Goal: Task Accomplishment & Management: Manage account settings

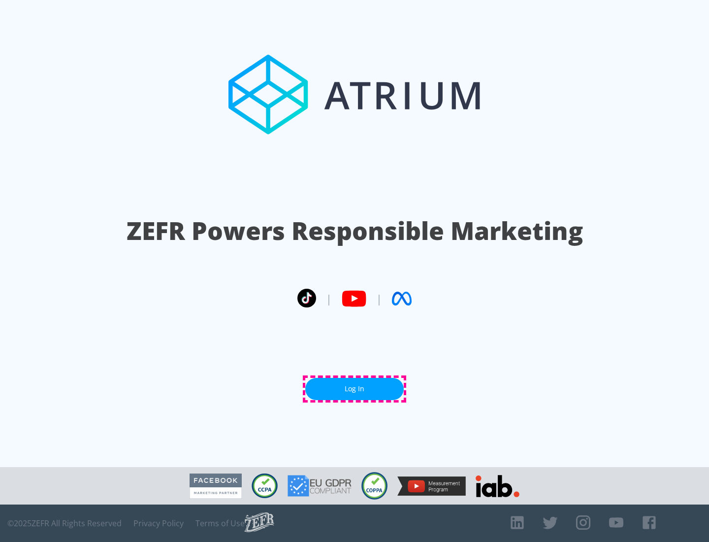
click at [355, 389] on link "Log In" at bounding box center [354, 389] width 99 height 22
